Goal: Check status: Check status

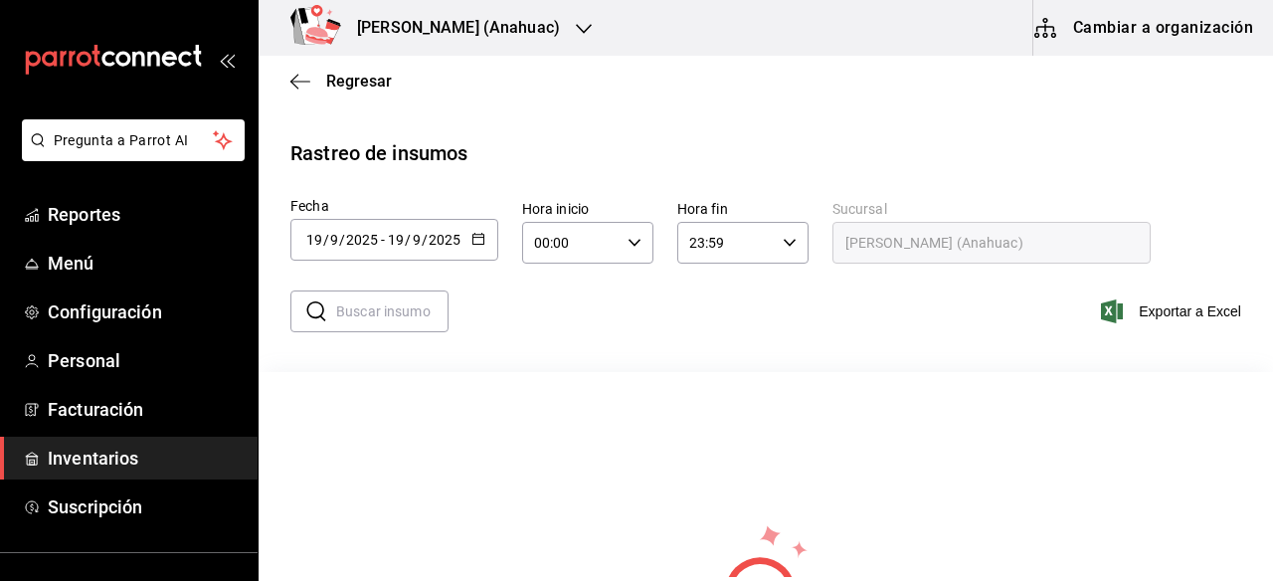
click at [95, 456] on span "Inventarios" at bounding box center [145, 458] width 194 height 27
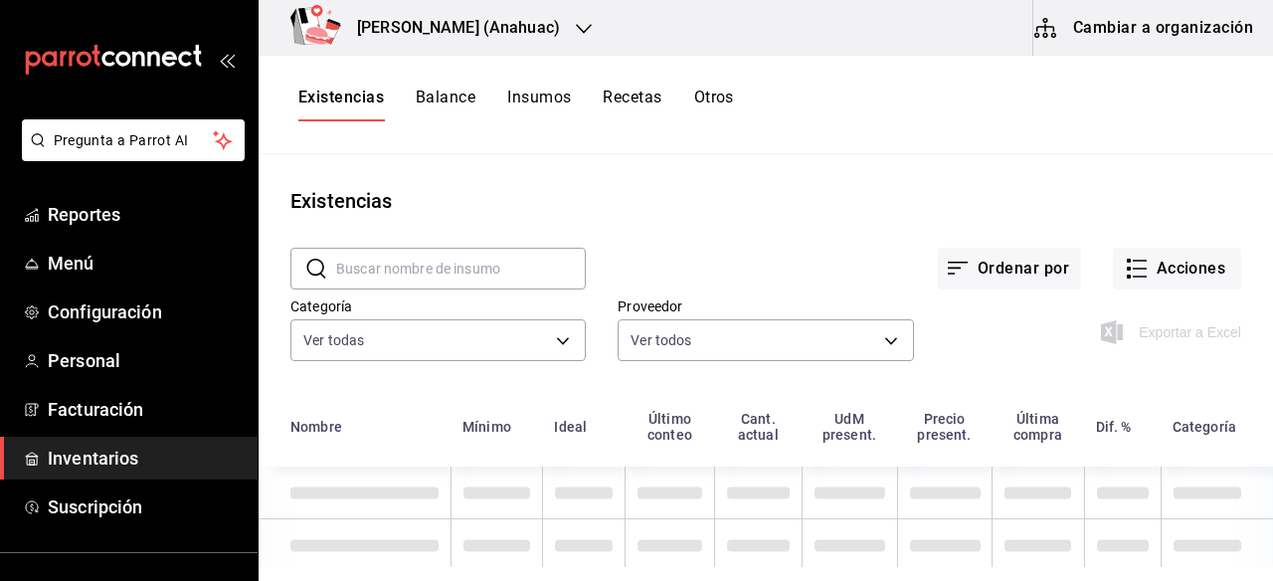
click at [725, 95] on button "Otros" at bounding box center [714, 105] width 40 height 34
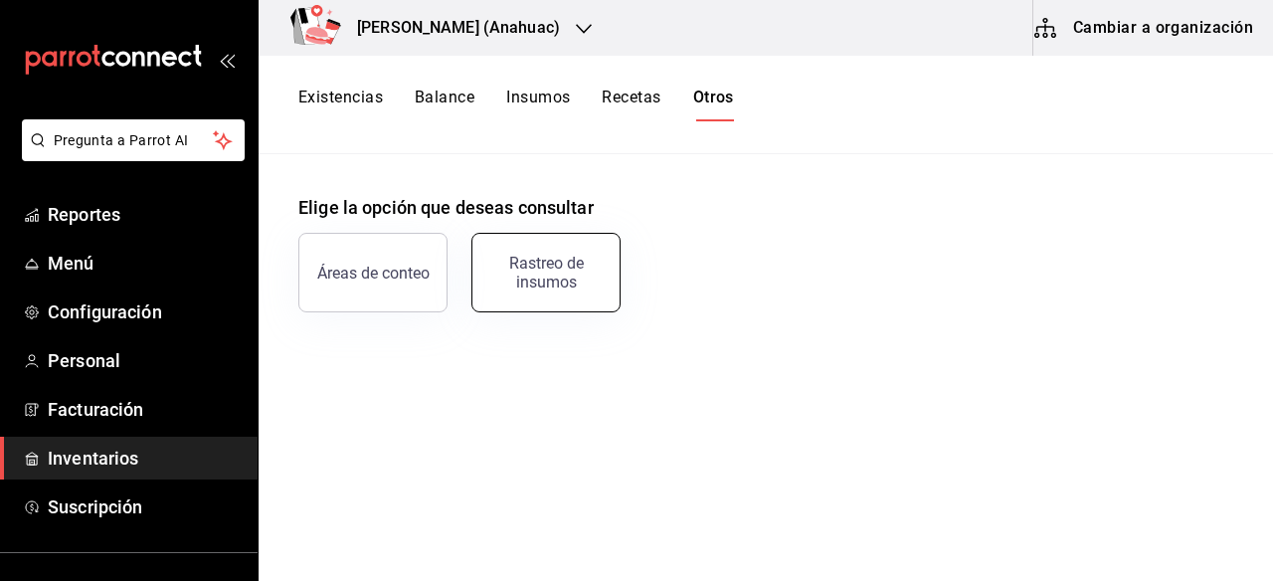
click at [545, 278] on div "Rastreo de insumos" at bounding box center [545, 273] width 123 height 38
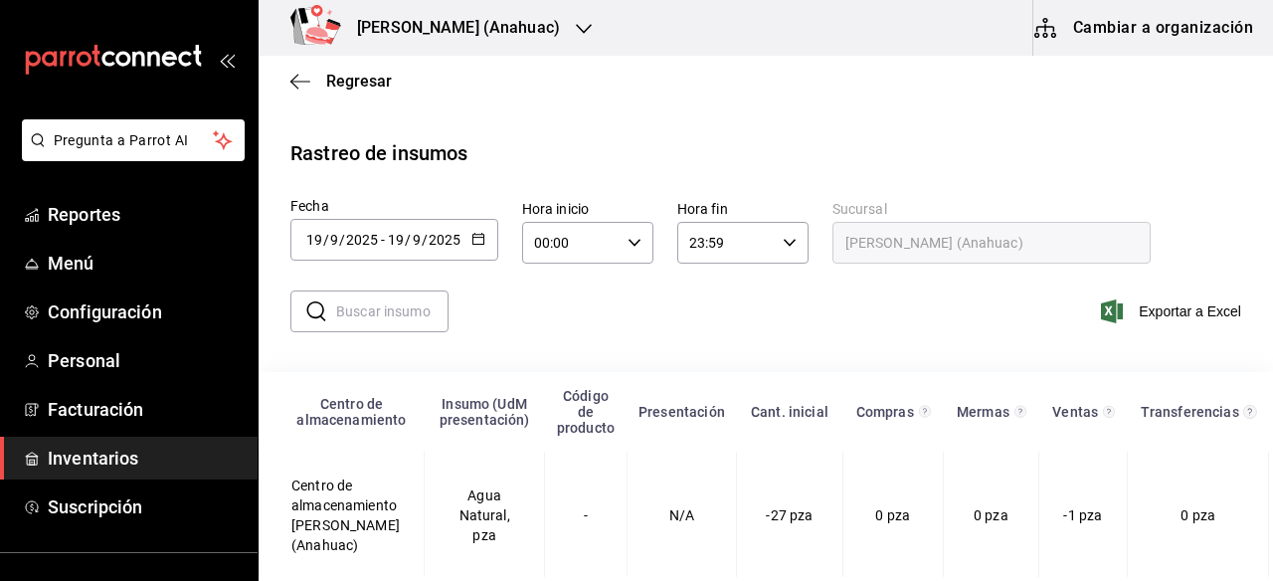
click at [478, 243] on icon "button" at bounding box center [478, 239] width 14 height 14
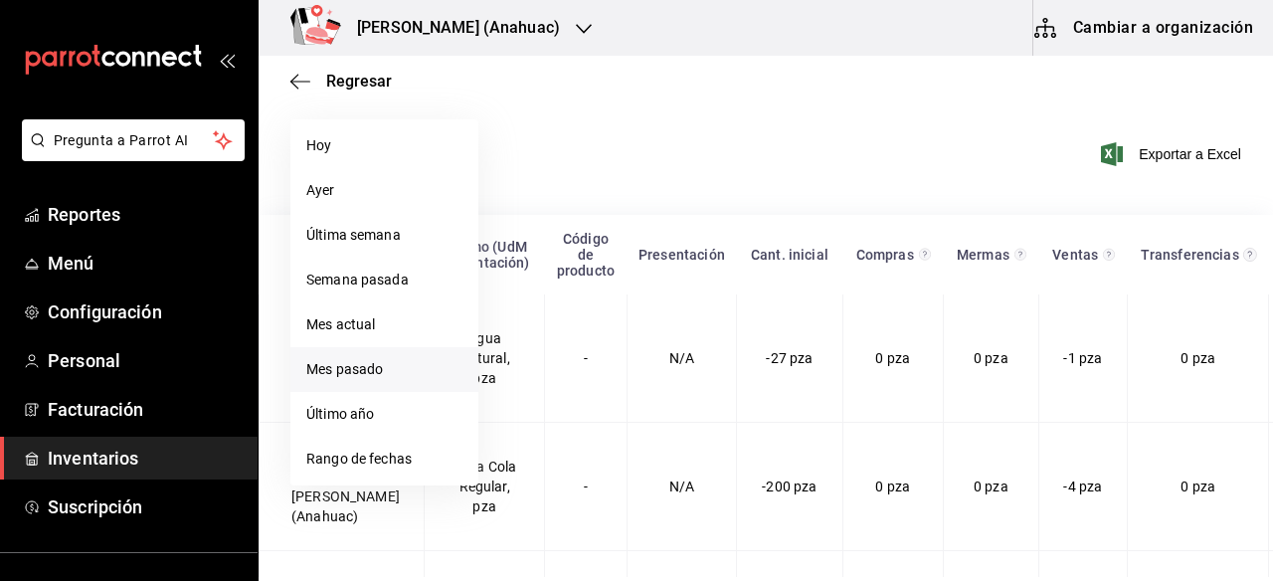
scroll to position [156, 0]
click at [354, 455] on li "Rango de fechas" at bounding box center [384, 460] width 188 height 45
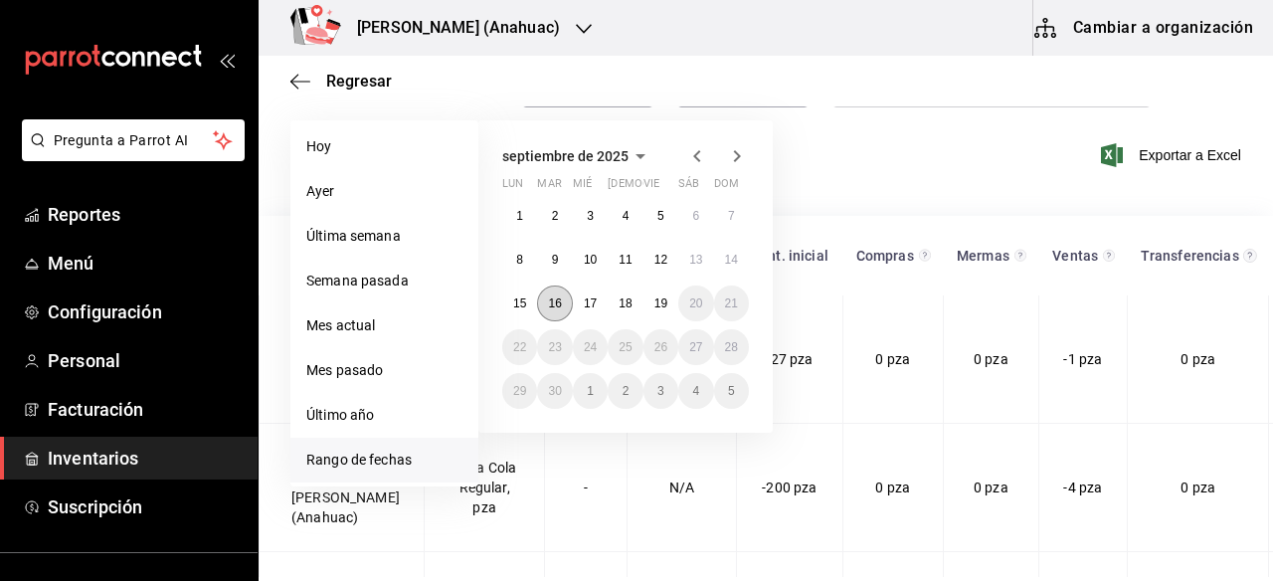
click at [560, 309] on abbr "16" at bounding box center [554, 303] width 13 height 14
click at [635, 303] on button "18" at bounding box center [625, 303] width 35 height 36
type input "[DATE]"
type input "16"
type input "[DATE]"
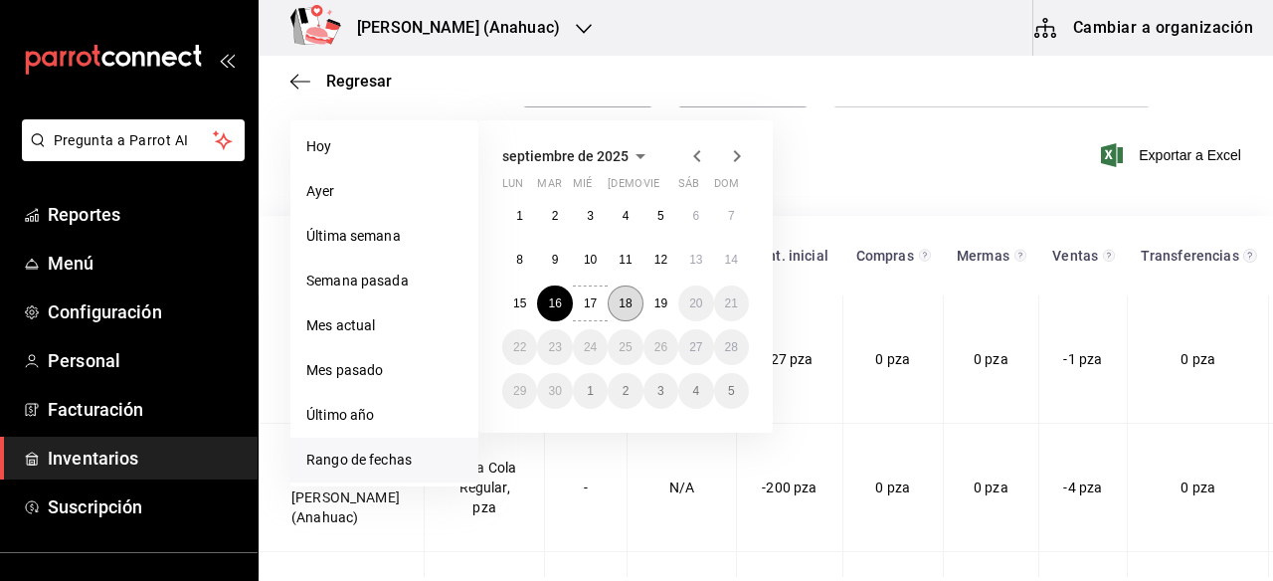
type input "18"
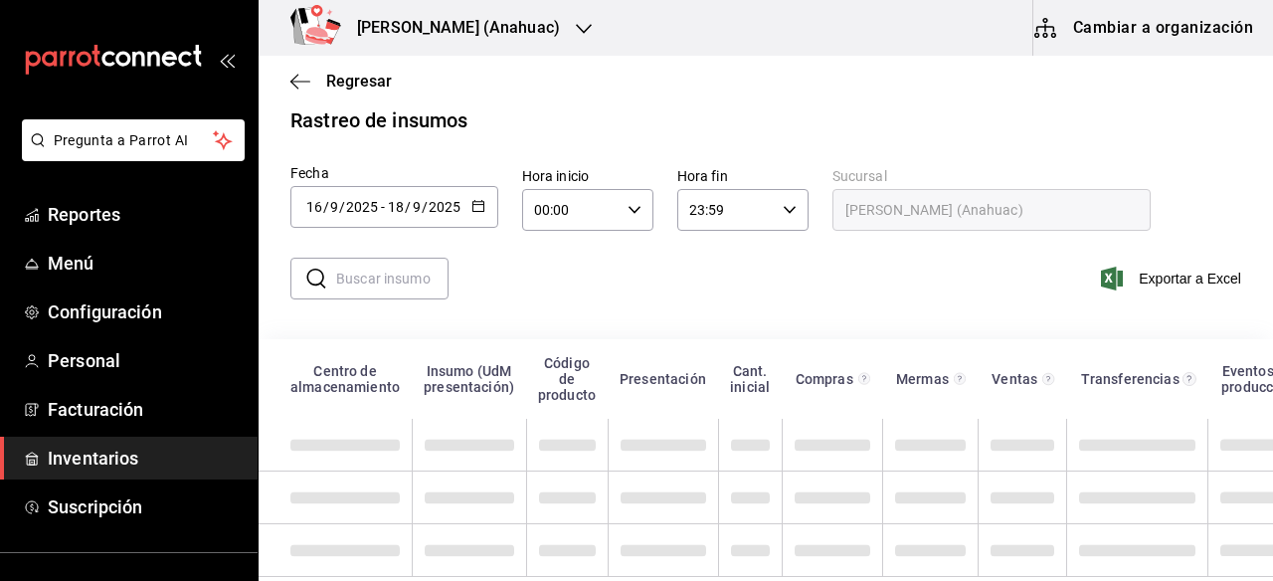
scroll to position [48, 0]
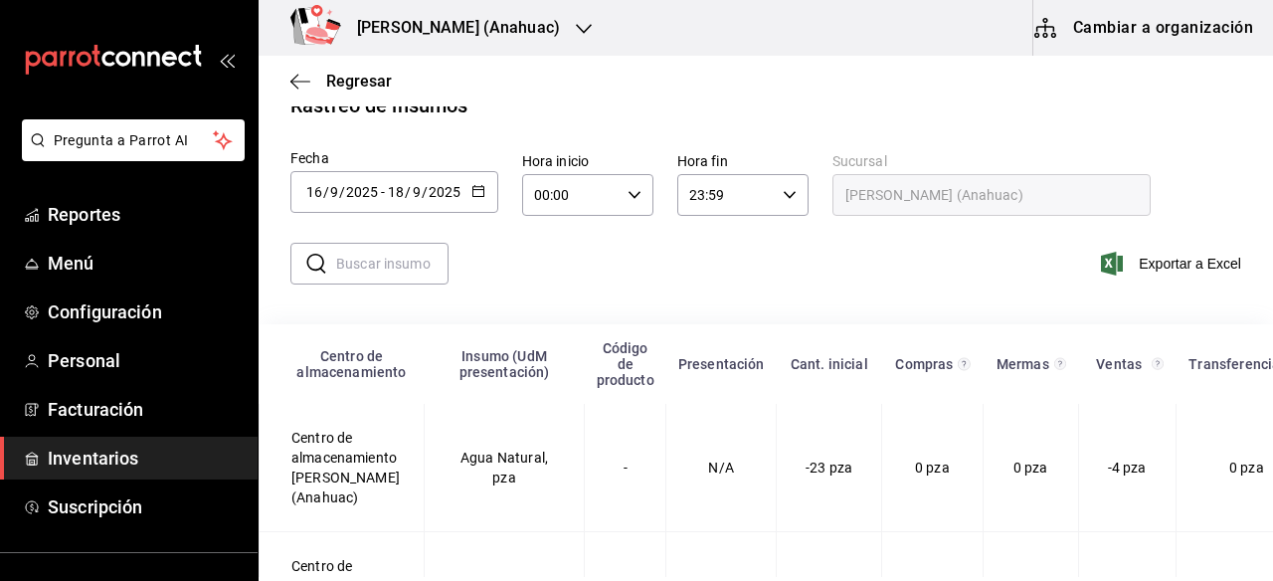
click at [411, 280] on input "text" at bounding box center [392, 264] width 112 height 40
type input "SUMA"
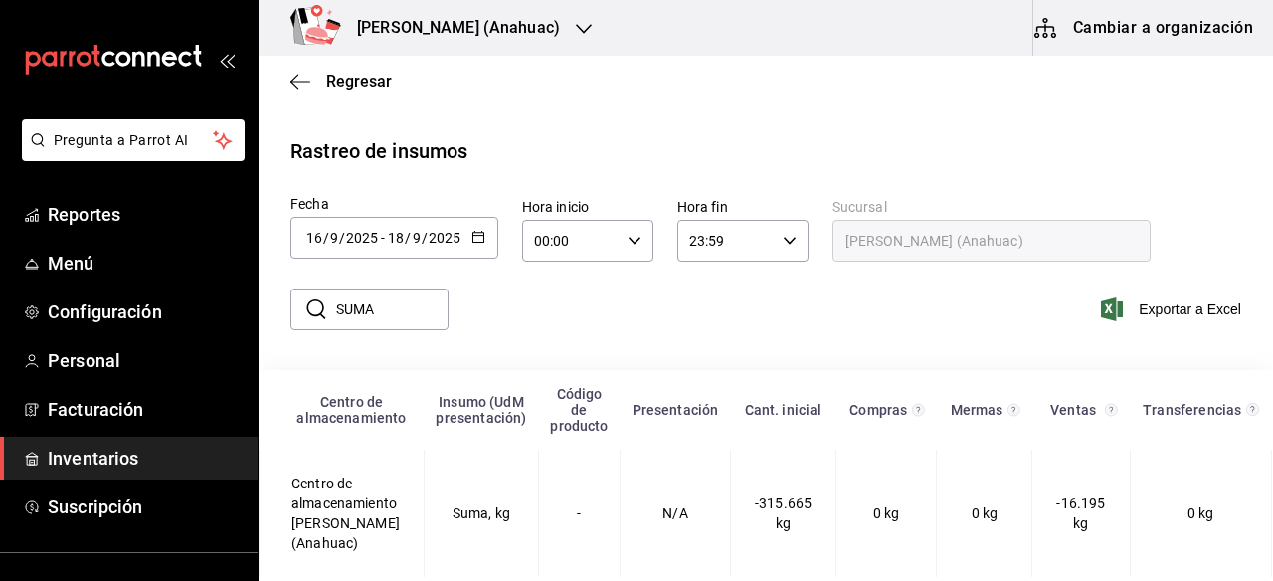
scroll to position [17, 0]
